Goal: Task Accomplishment & Management: Use online tool/utility

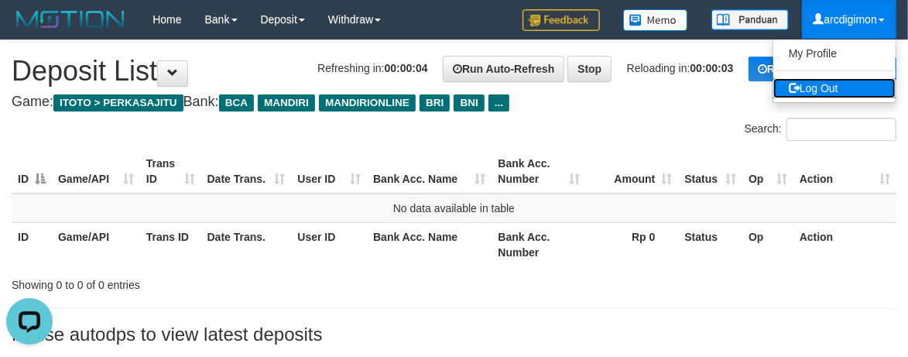
click at [846, 87] on link "Log Out" at bounding box center [835, 88] width 122 height 20
